Goal: Use online tool/utility

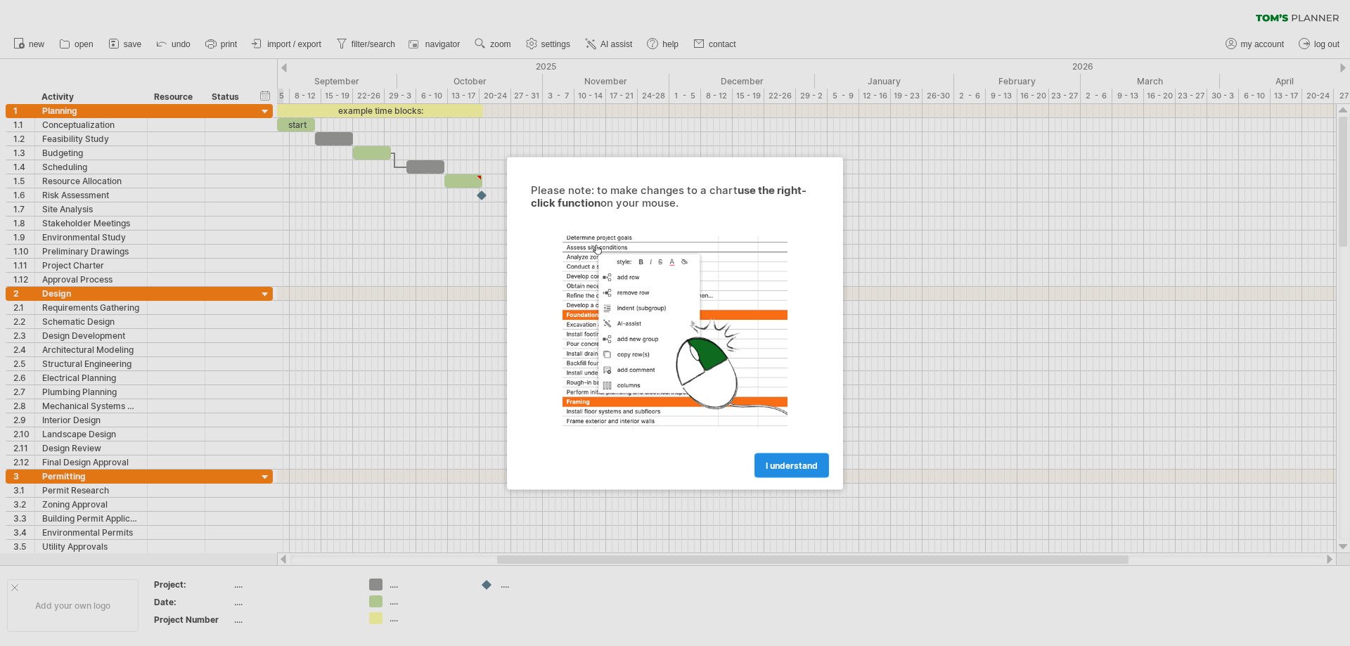
click at [796, 466] on span "I understand" at bounding box center [792, 465] width 52 height 11
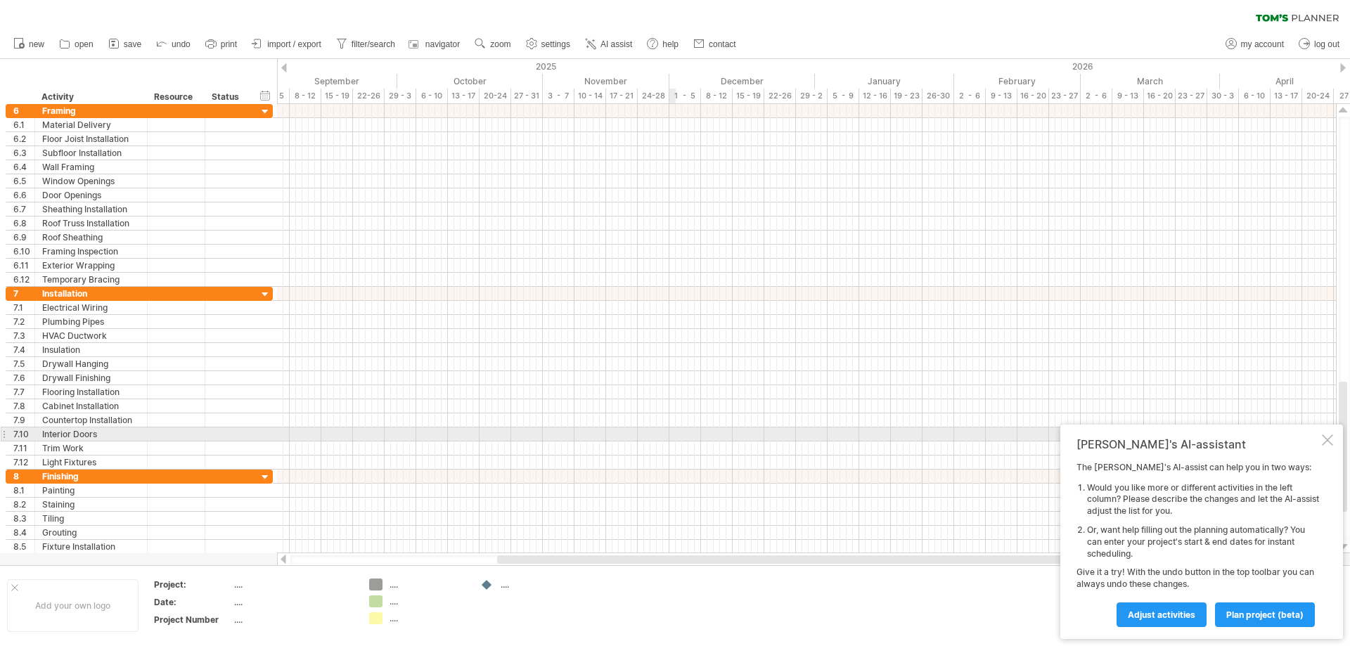
click at [1327, 440] on div at bounding box center [1327, 440] width 11 height 11
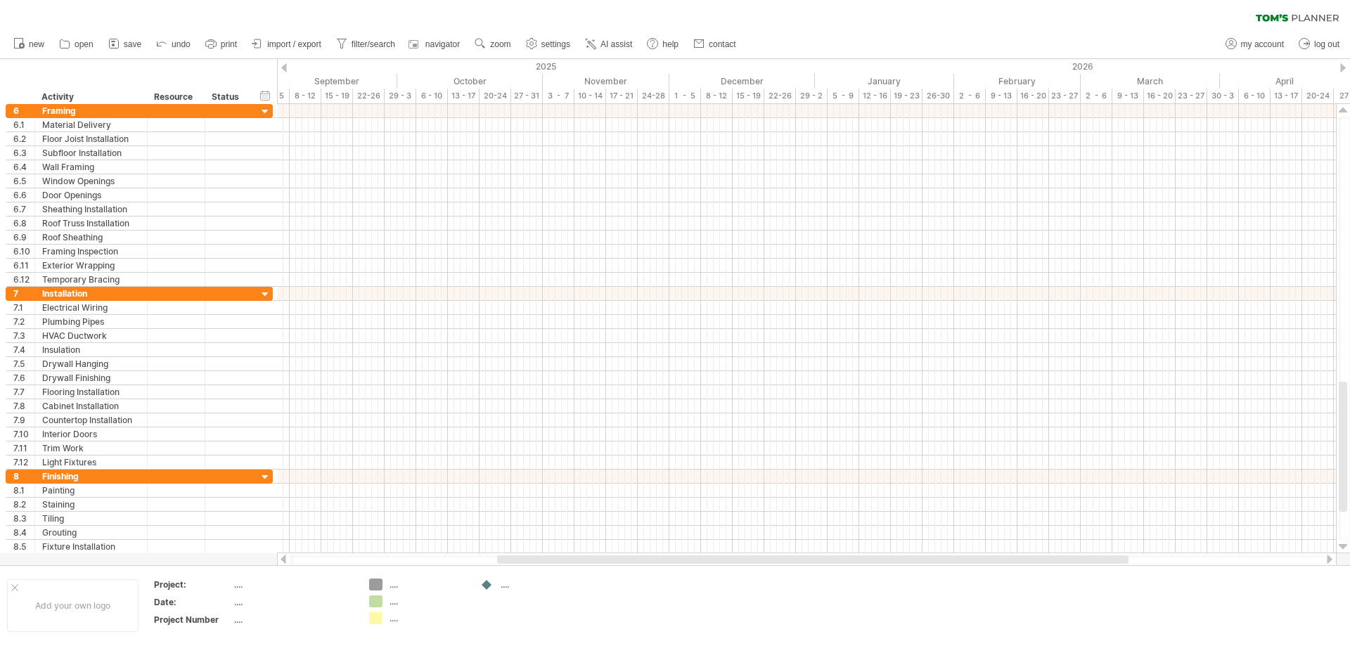
click at [1343, 69] on div at bounding box center [1344, 67] width 6 height 9
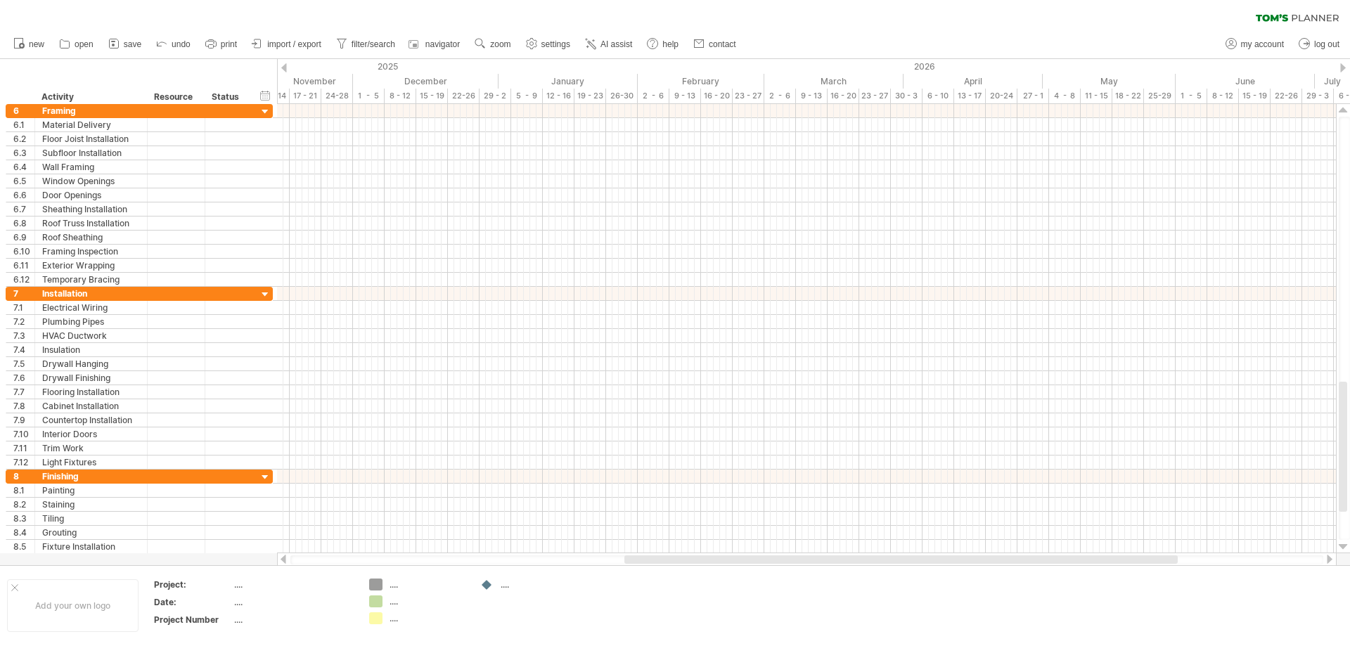
click at [1343, 69] on div at bounding box center [1344, 67] width 6 height 9
click at [284, 67] on div at bounding box center [284, 67] width 6 height 9
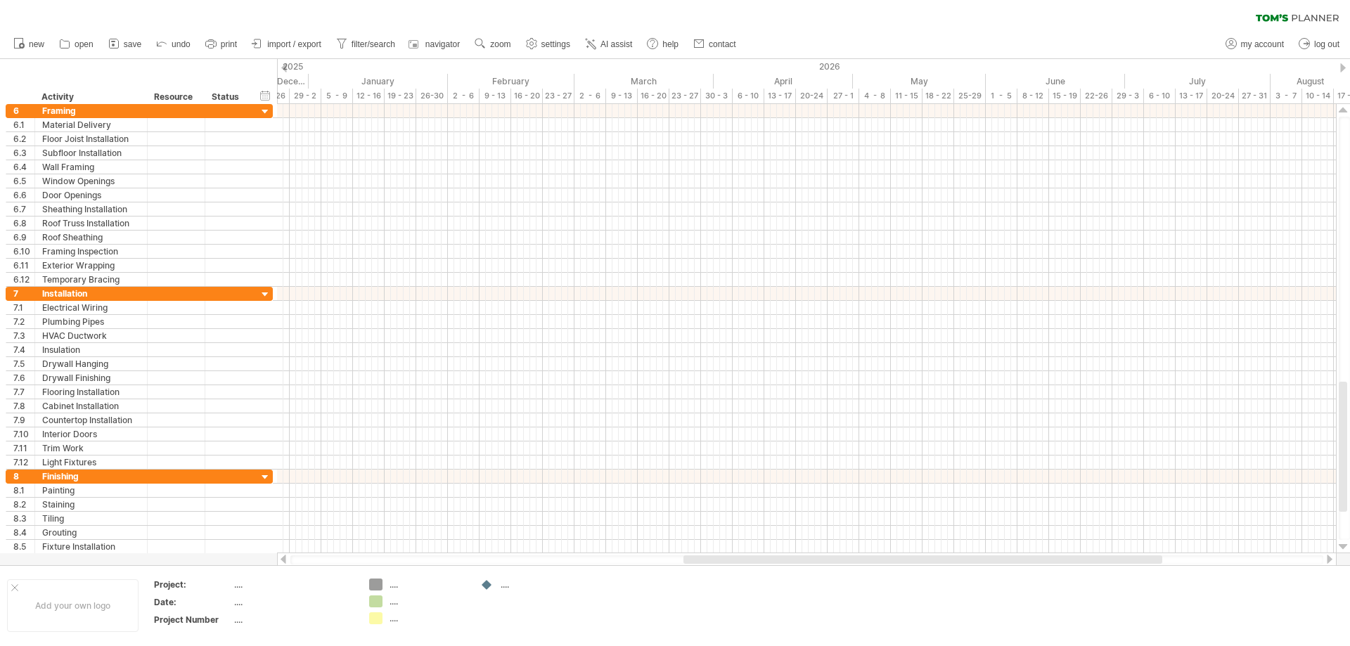
click at [284, 67] on div at bounding box center [284, 67] width 6 height 9
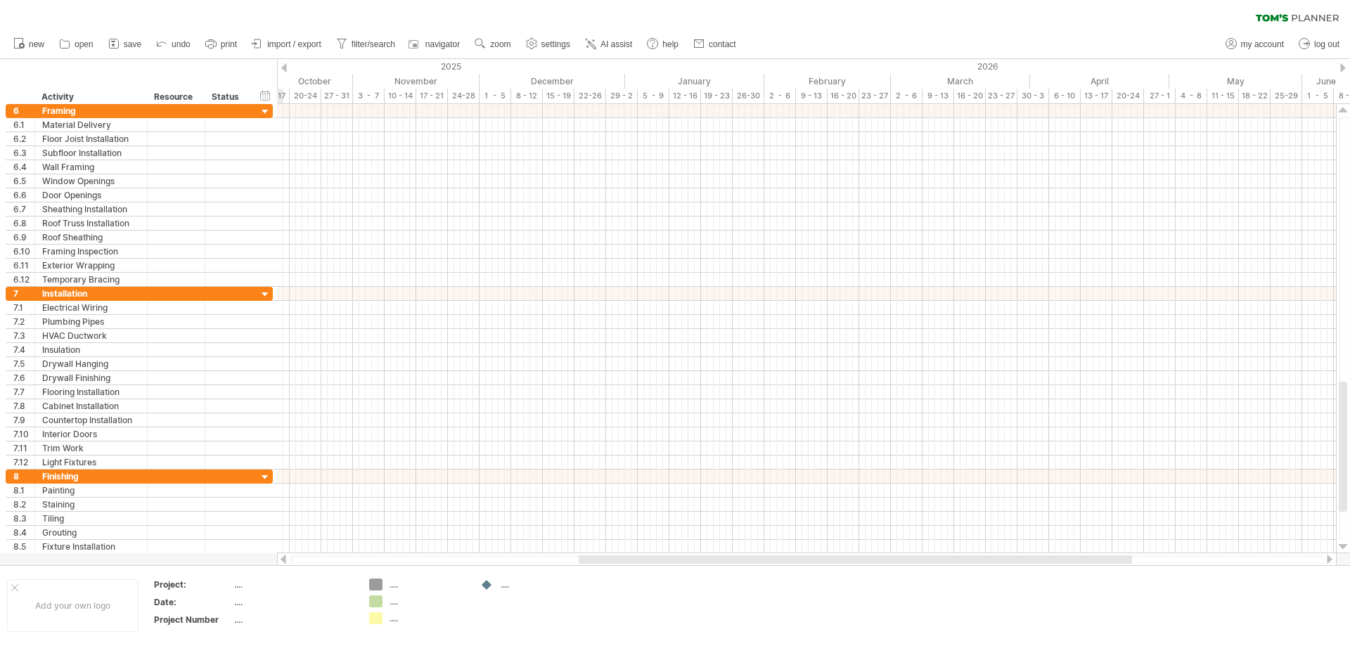
click at [284, 67] on div at bounding box center [284, 67] width 6 height 9
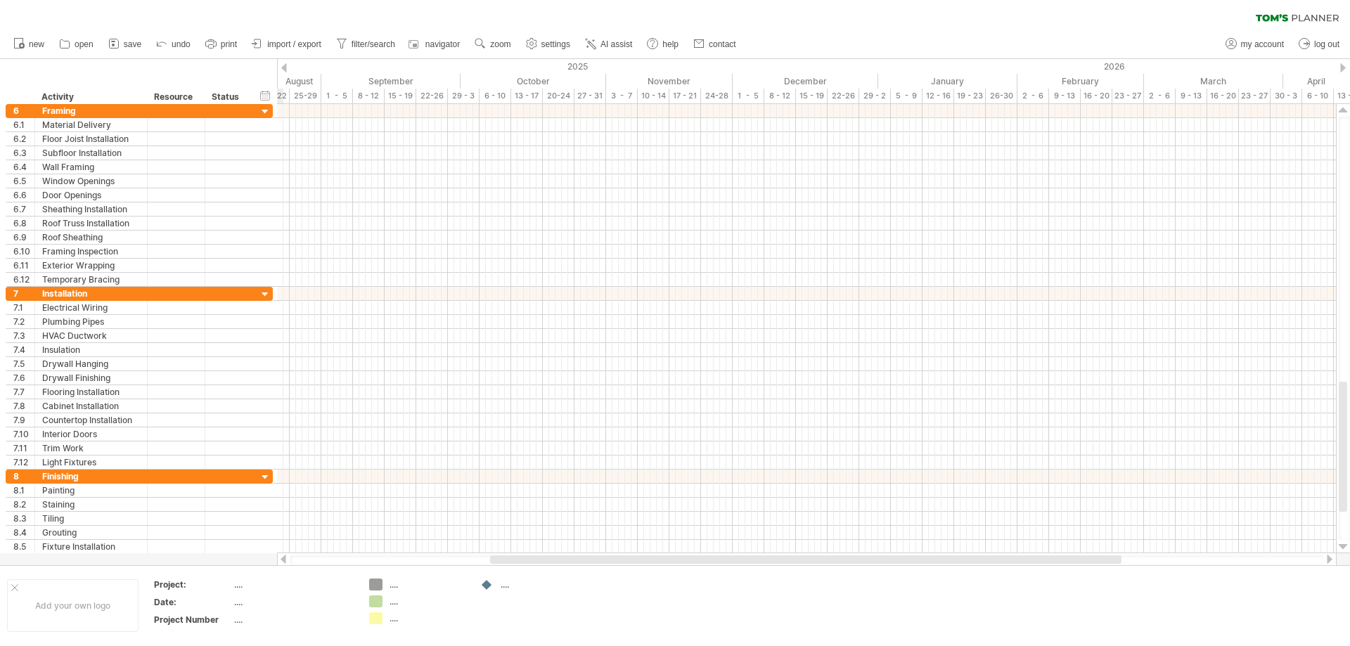
click at [284, 67] on div at bounding box center [284, 67] width 6 height 9
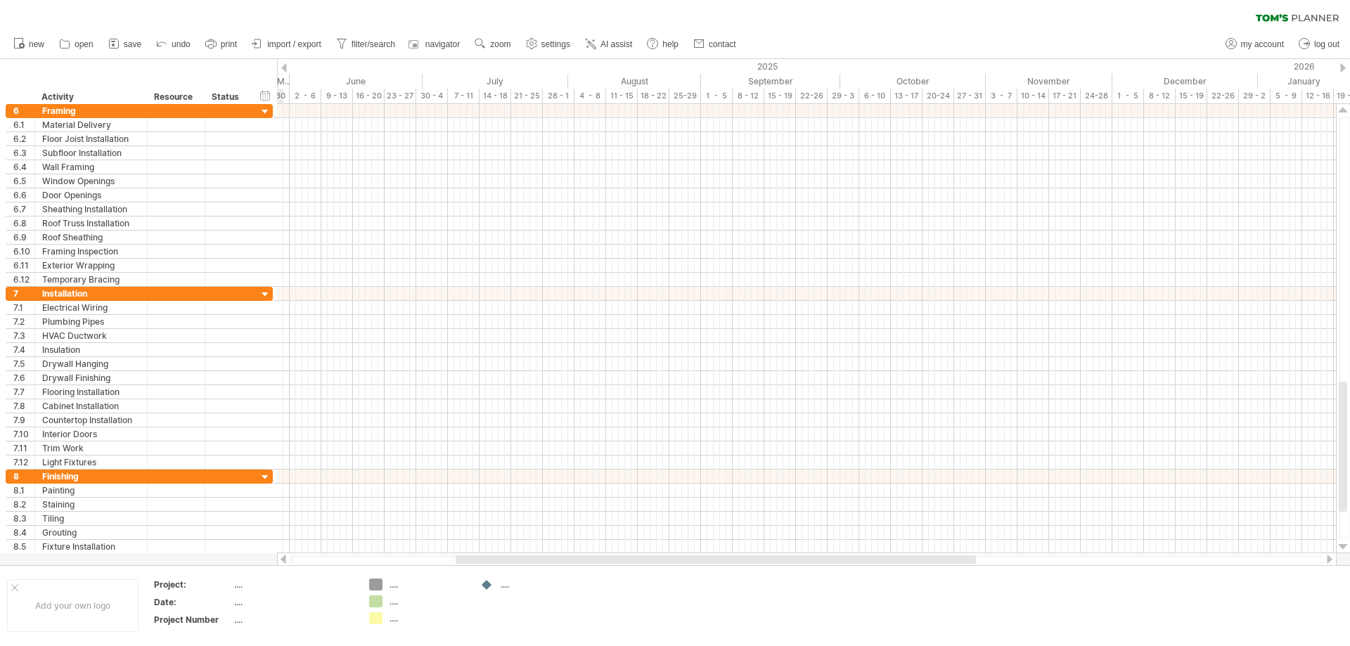
click at [284, 67] on div at bounding box center [284, 67] width 6 height 9
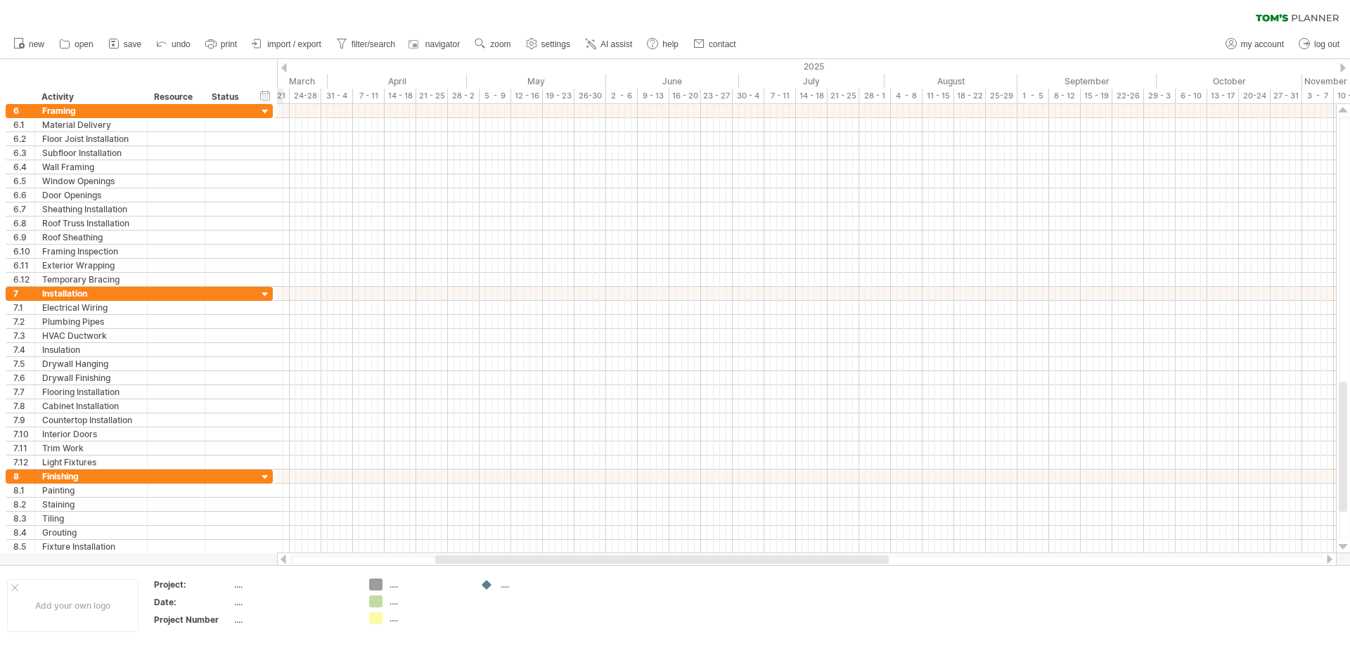
click at [284, 67] on div at bounding box center [284, 67] width 6 height 9
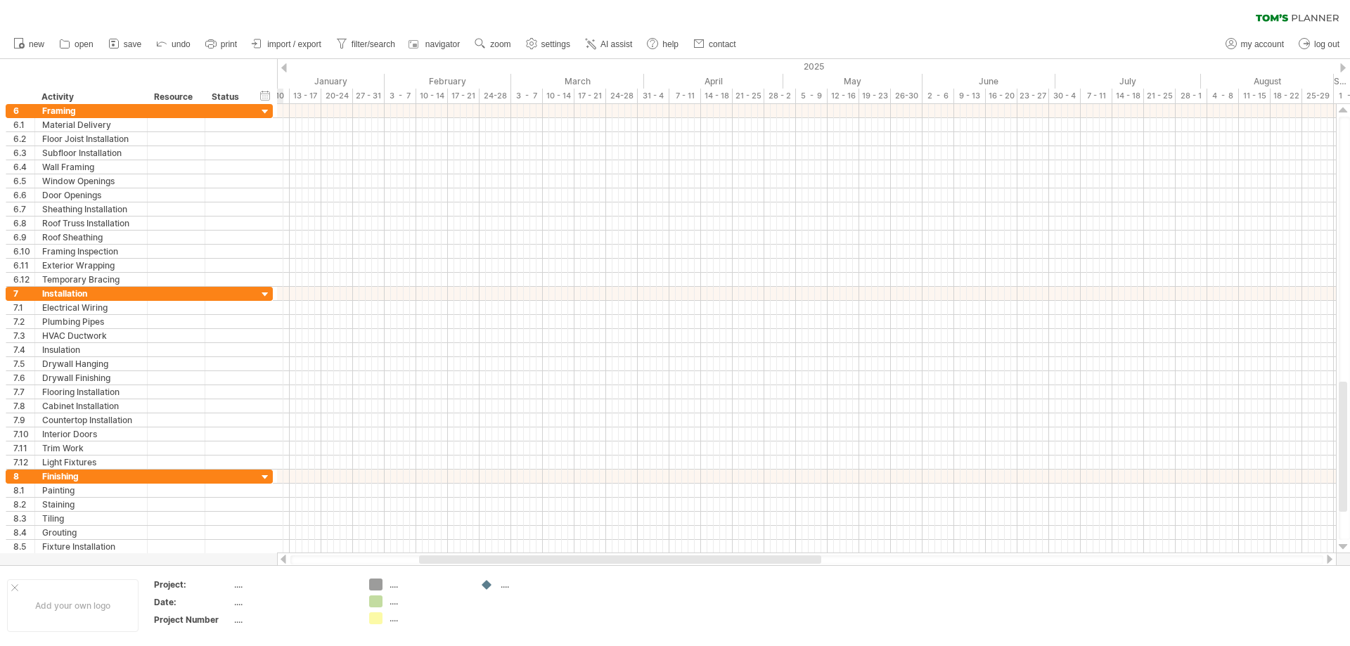
click at [284, 67] on div at bounding box center [284, 67] width 6 height 9
click at [1341, 68] on div at bounding box center [1344, 67] width 6 height 9
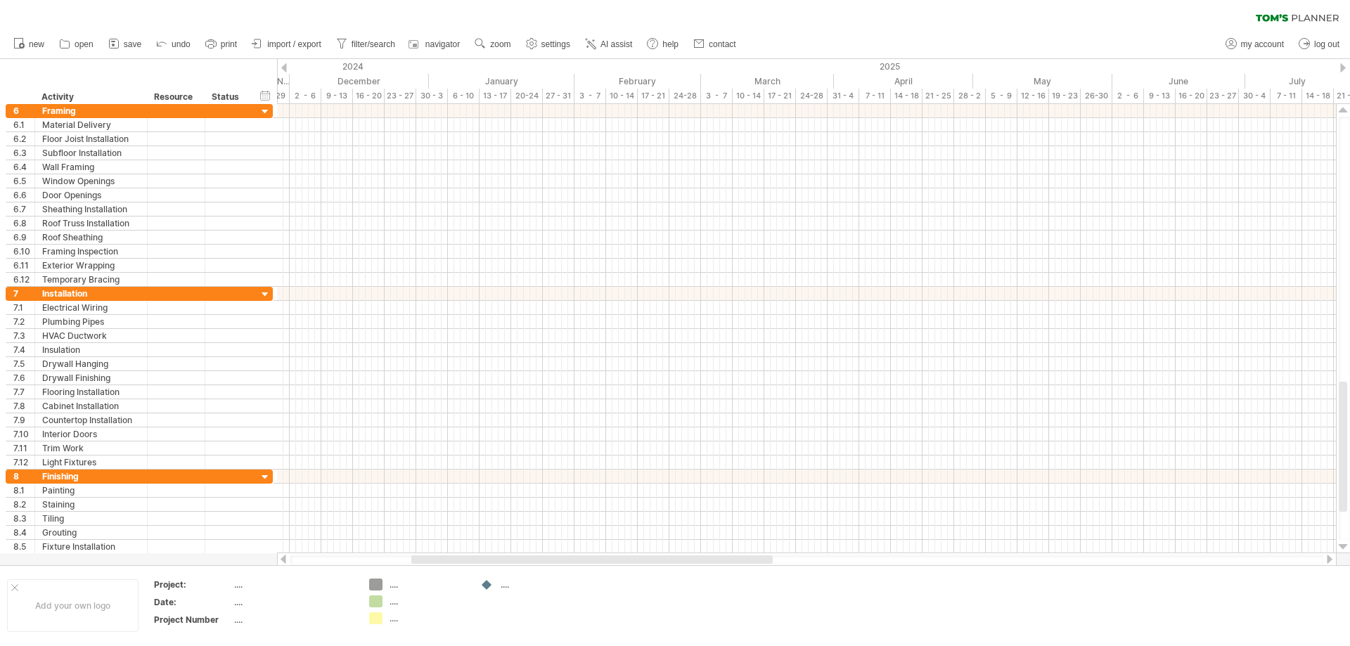
click at [1341, 68] on div at bounding box center [1344, 67] width 6 height 9
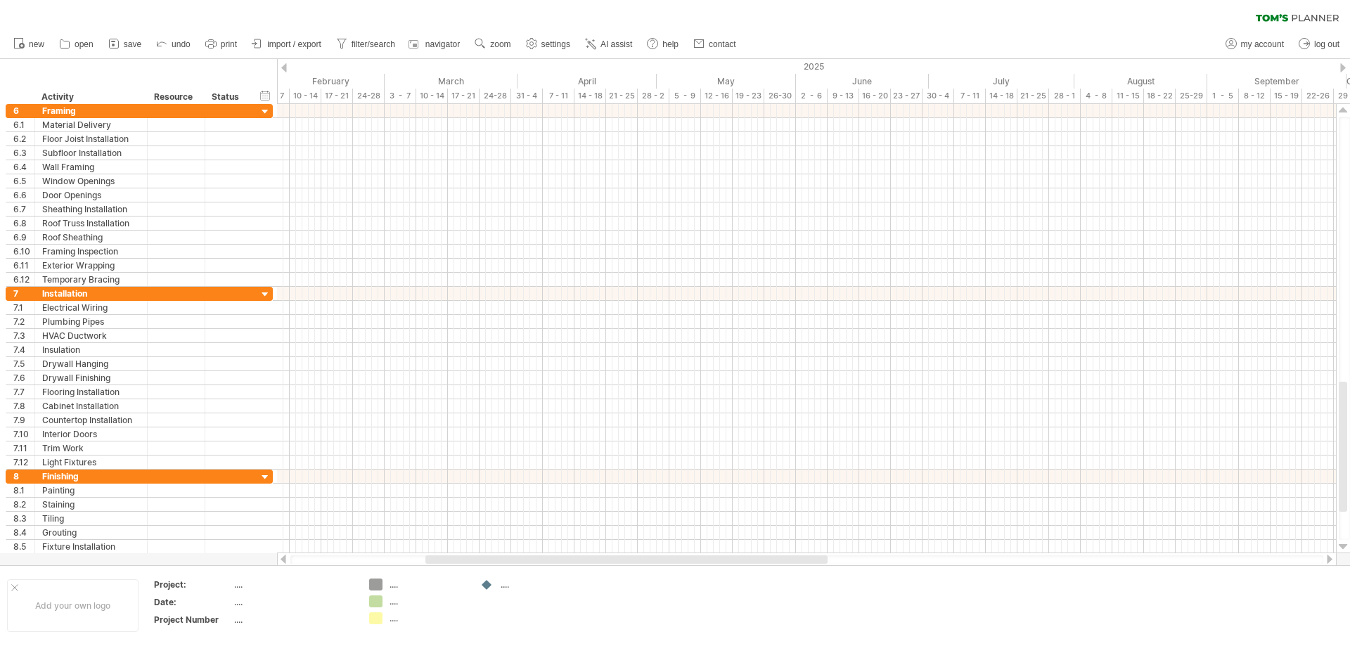
click at [1341, 68] on div at bounding box center [1344, 67] width 6 height 9
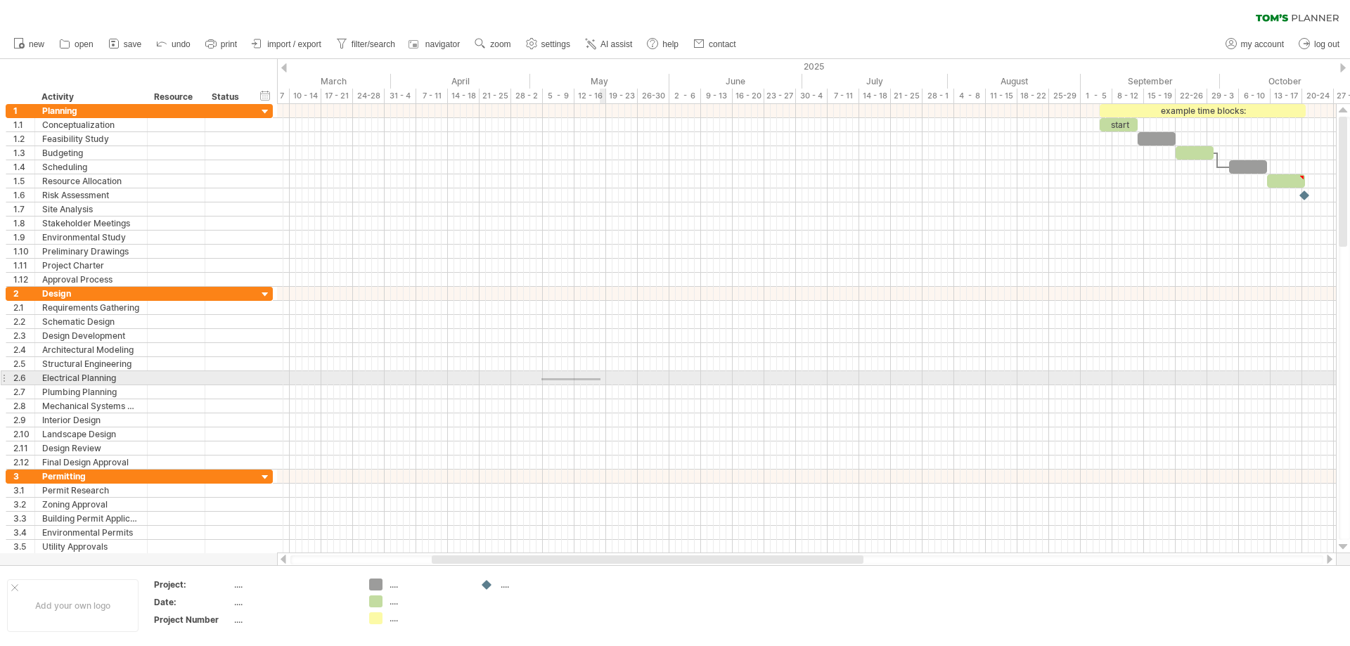
drag, startPoint x: 547, startPoint y: 381, endPoint x: 602, endPoint y: 378, distance: 55.6
click at [602, 378] on div at bounding box center [806, 378] width 1059 height 14
drag, startPoint x: 584, startPoint y: 381, endPoint x: 662, endPoint y: 385, distance: 78.2
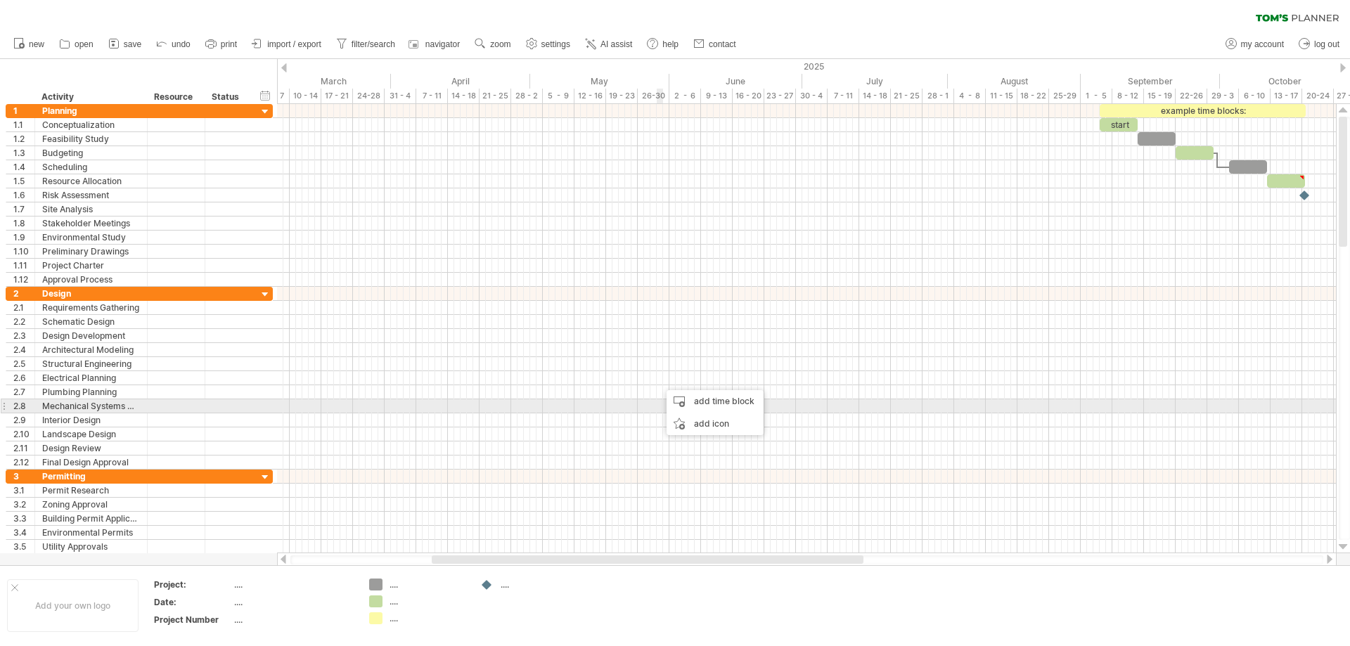
click at [660, 411] on div at bounding box center [806, 407] width 1059 height 14
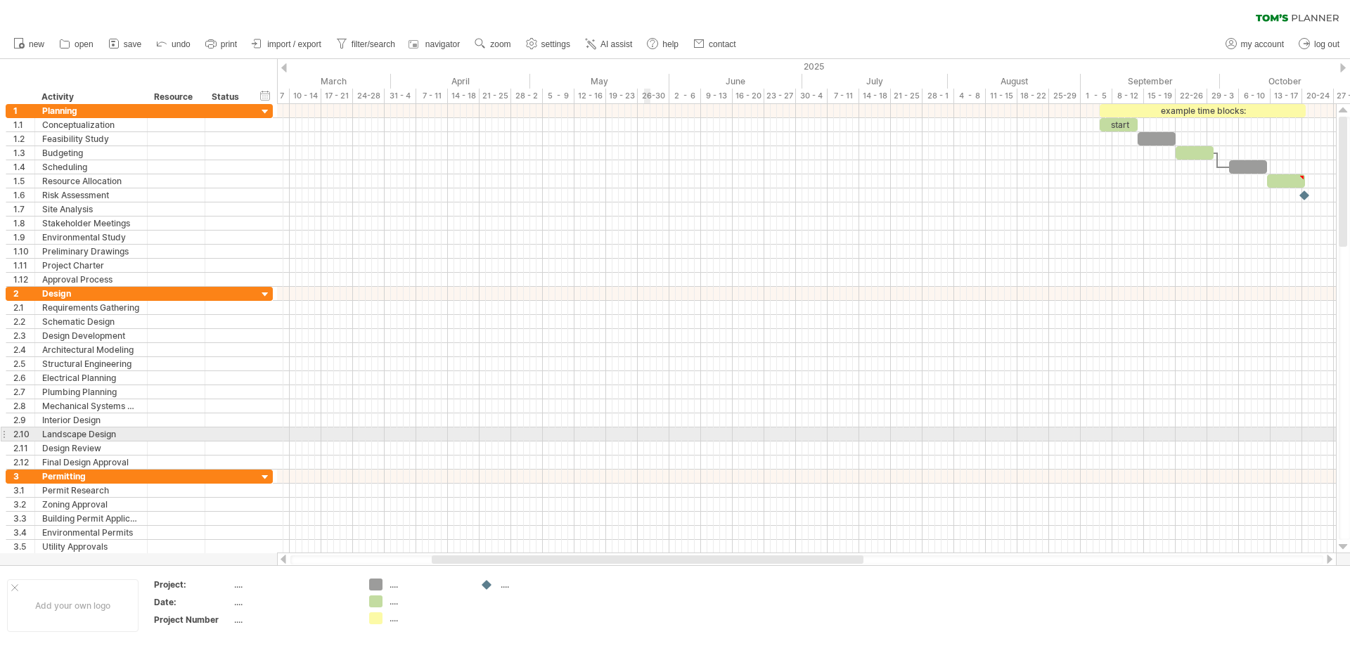
click at [649, 431] on div at bounding box center [806, 435] width 1059 height 14
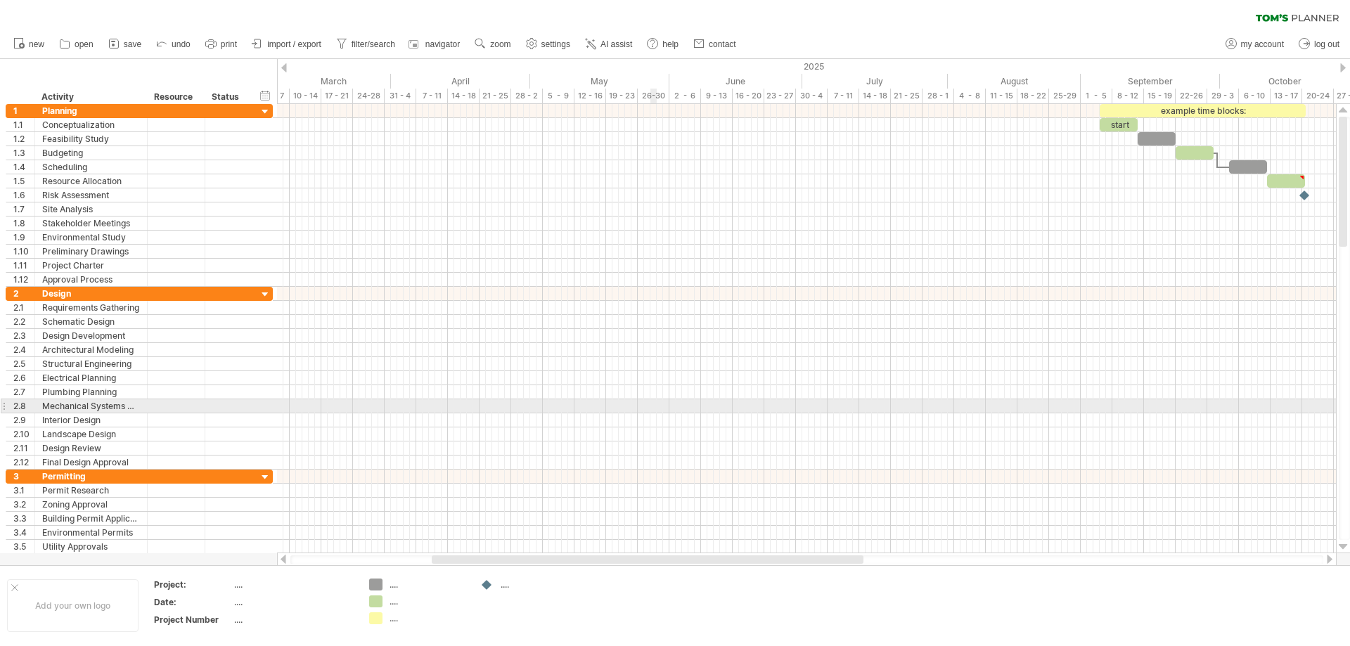
click at [651, 408] on div at bounding box center [806, 407] width 1059 height 14
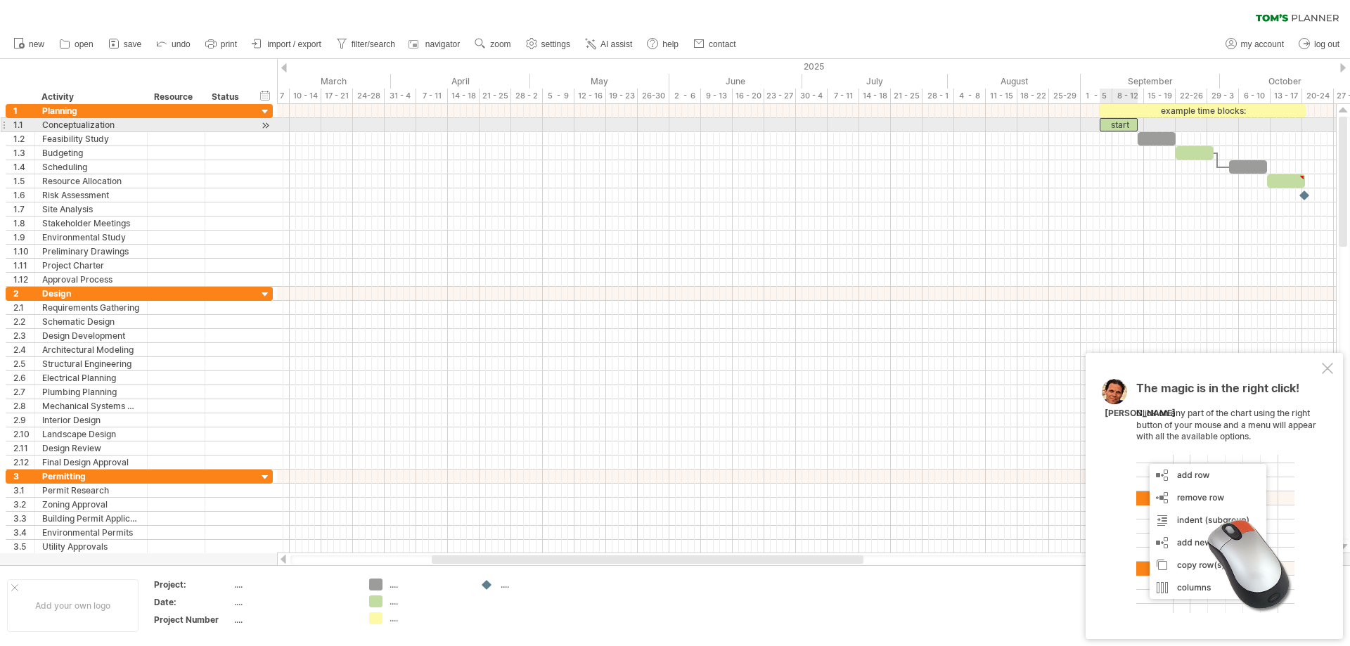
click at [1127, 122] on div "start" at bounding box center [1119, 124] width 38 height 13
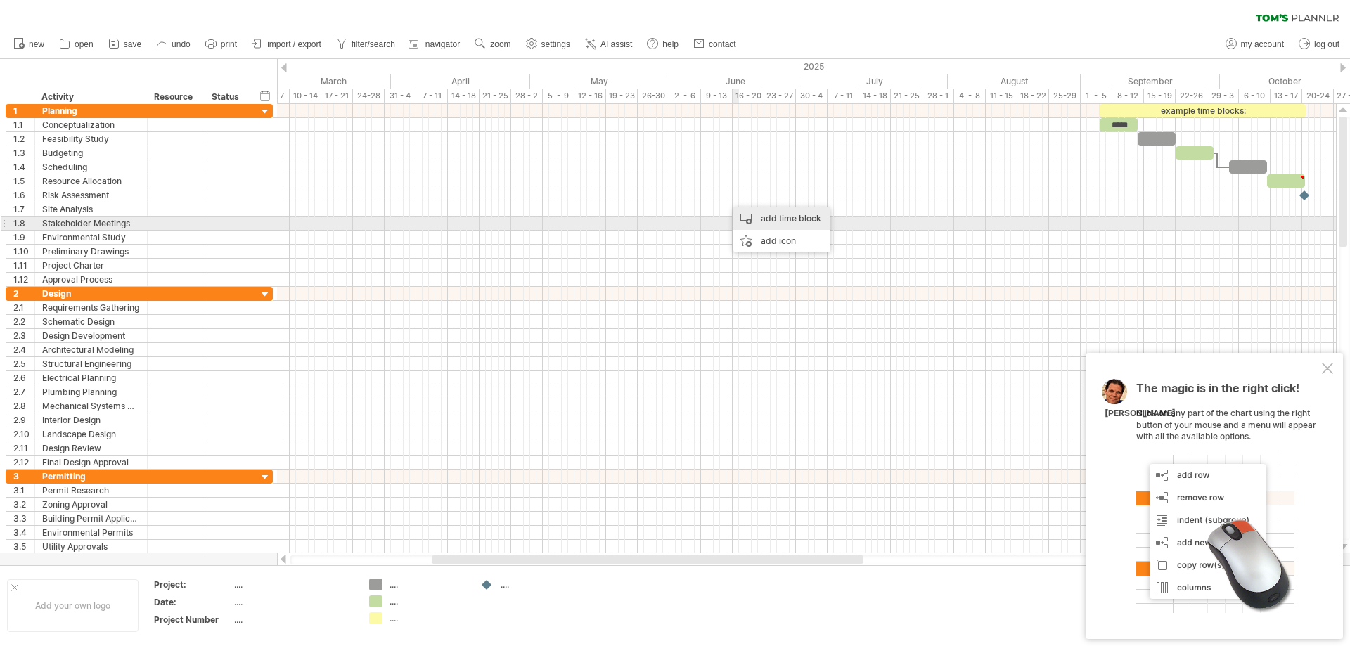
click at [800, 221] on div "add time block" at bounding box center [782, 218] width 97 height 23
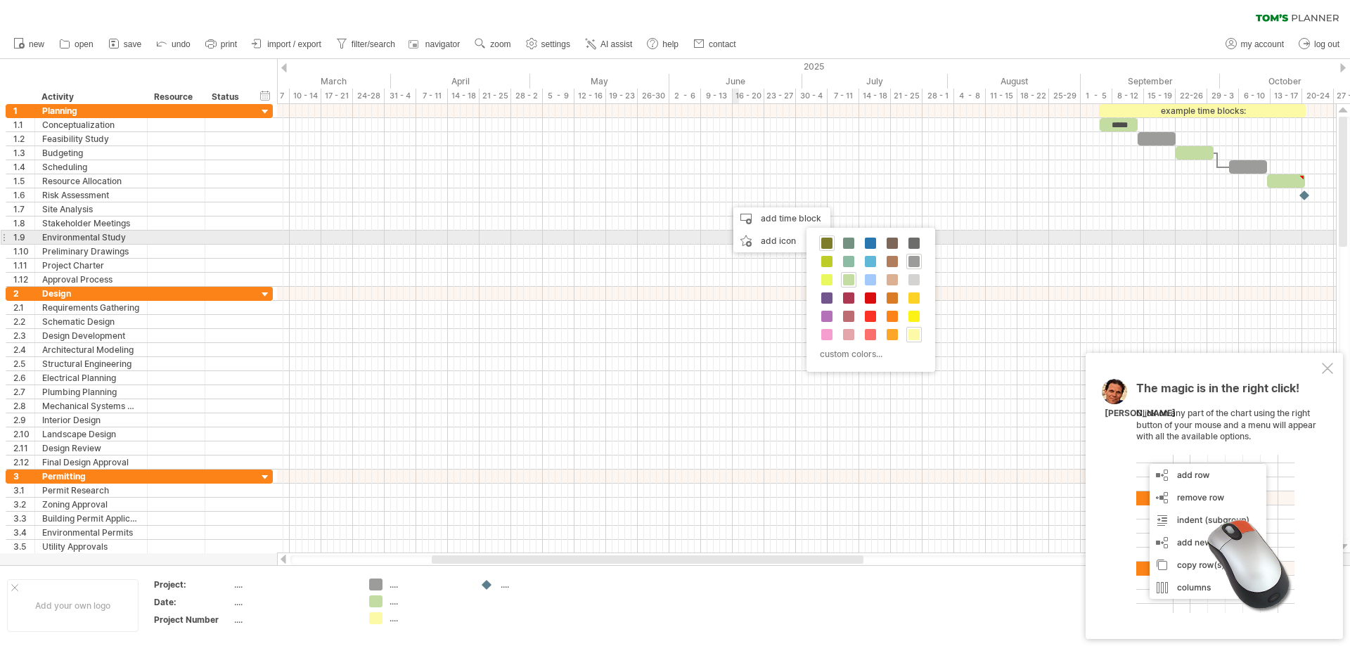
click at [826, 242] on span at bounding box center [827, 243] width 11 height 11
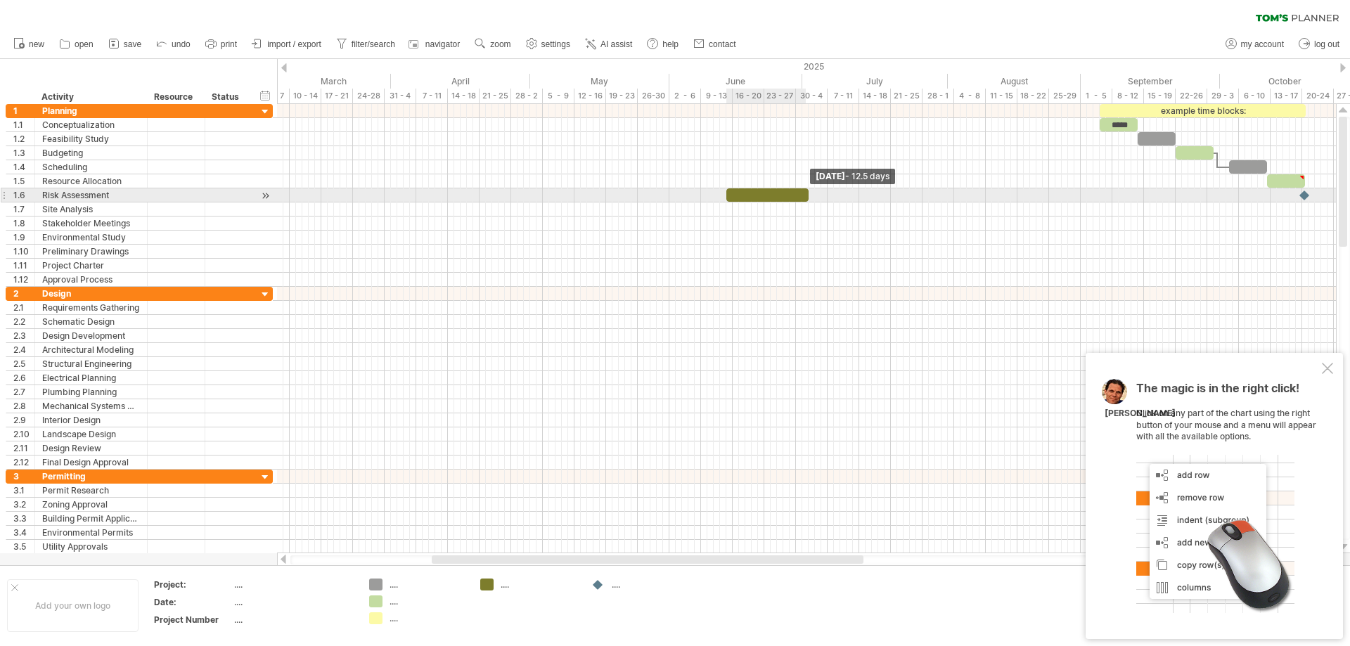
drag, startPoint x: 734, startPoint y: 195, endPoint x: 818, endPoint y: 199, distance: 84.5
click at [812, 199] on span at bounding box center [809, 195] width 6 height 13
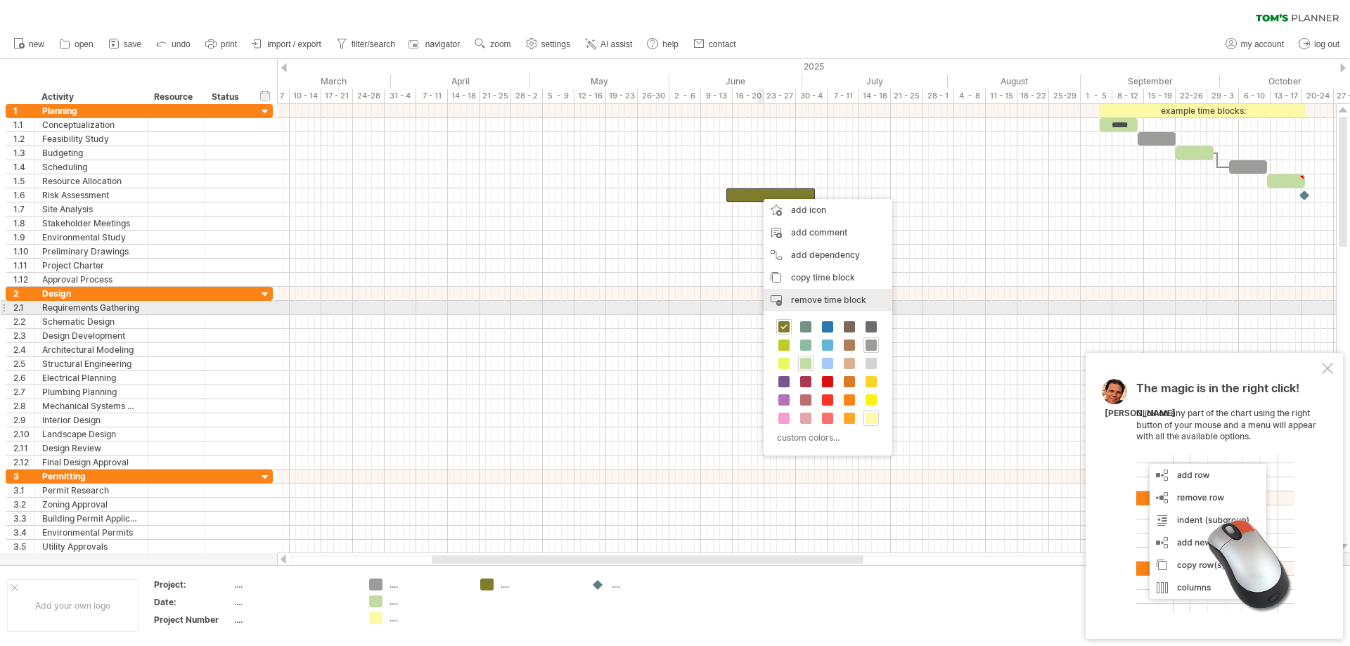
click at [824, 302] on span "remove time block" at bounding box center [828, 300] width 75 height 11
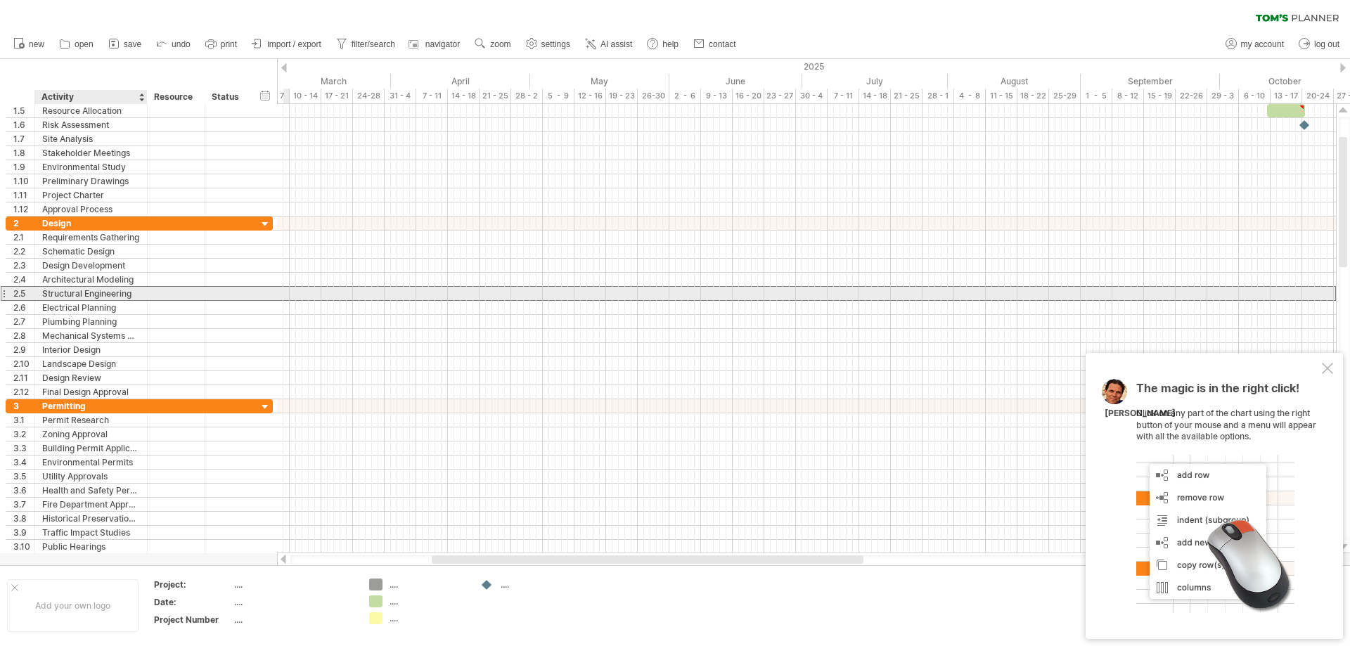
click at [46, 293] on div "Structural Engineering" at bounding box center [91, 293] width 98 height 13
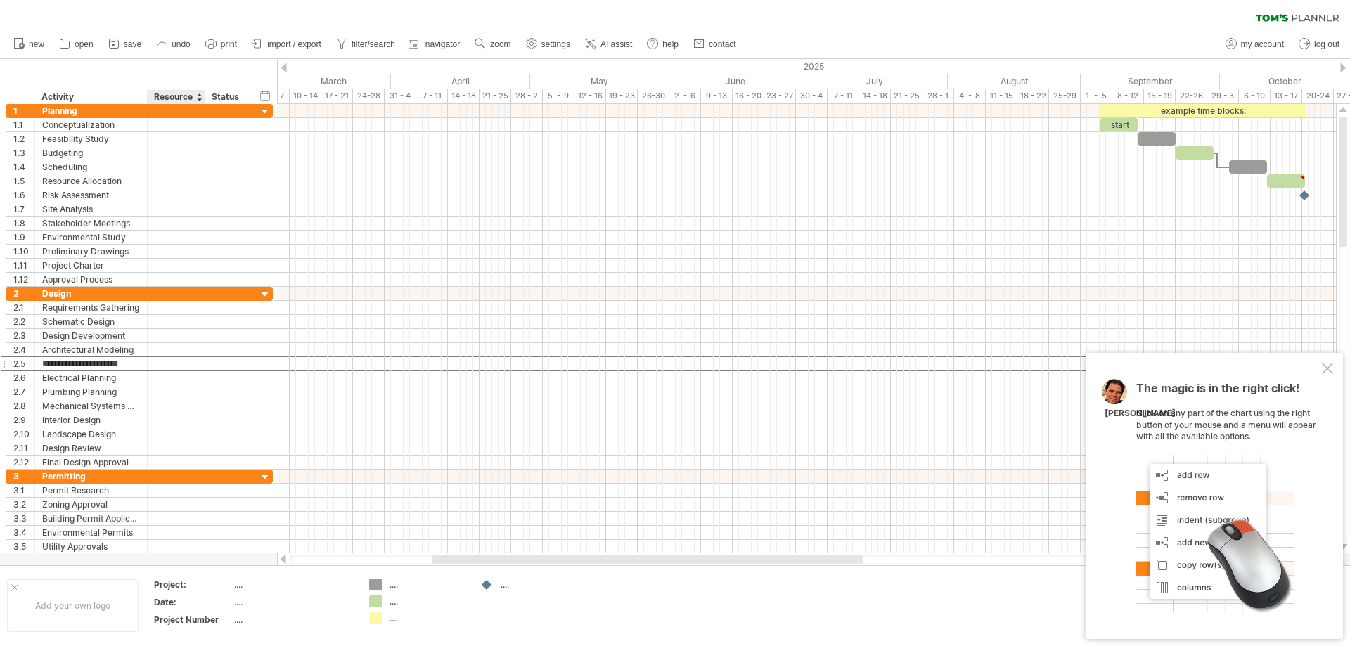
click at [170, 94] on div "Resource" at bounding box center [175, 97] width 43 height 14
click at [225, 96] on div "Status" at bounding box center [227, 97] width 31 height 14
click at [1324, 366] on div at bounding box center [1327, 368] width 11 height 11
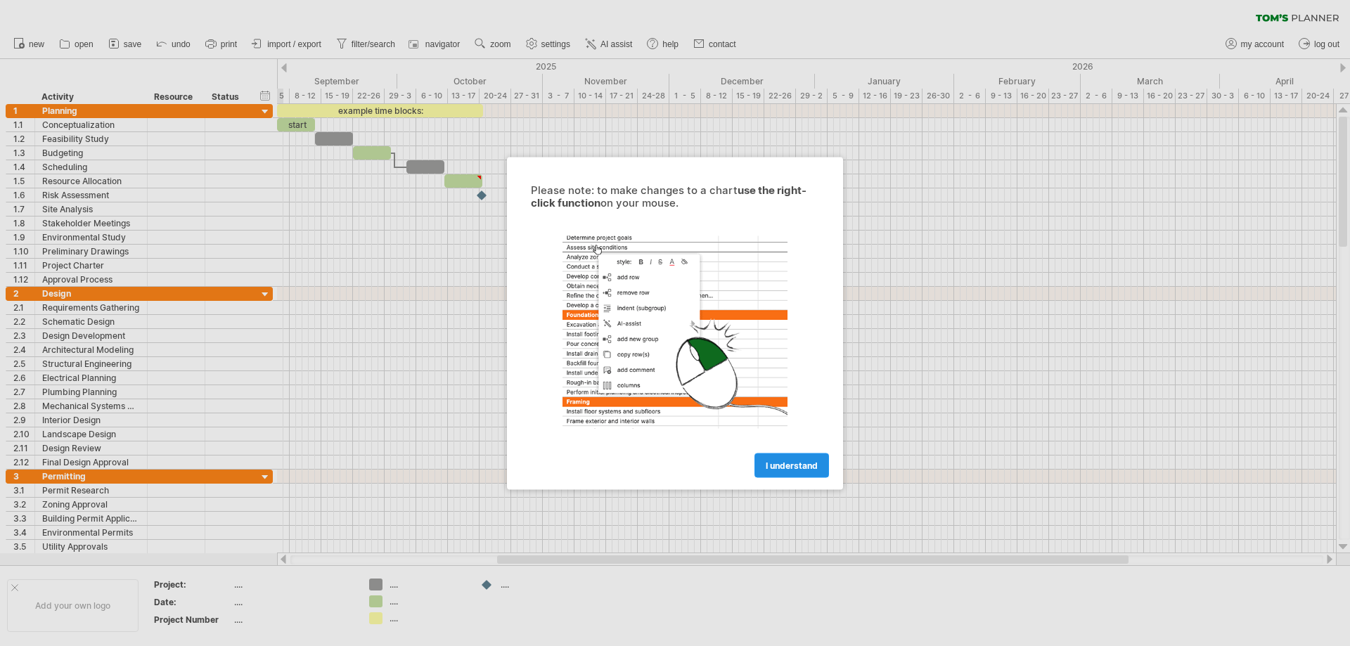
click at [787, 468] on span "I understand" at bounding box center [792, 465] width 52 height 11
